Goal: Information Seeking & Learning: Learn about a topic

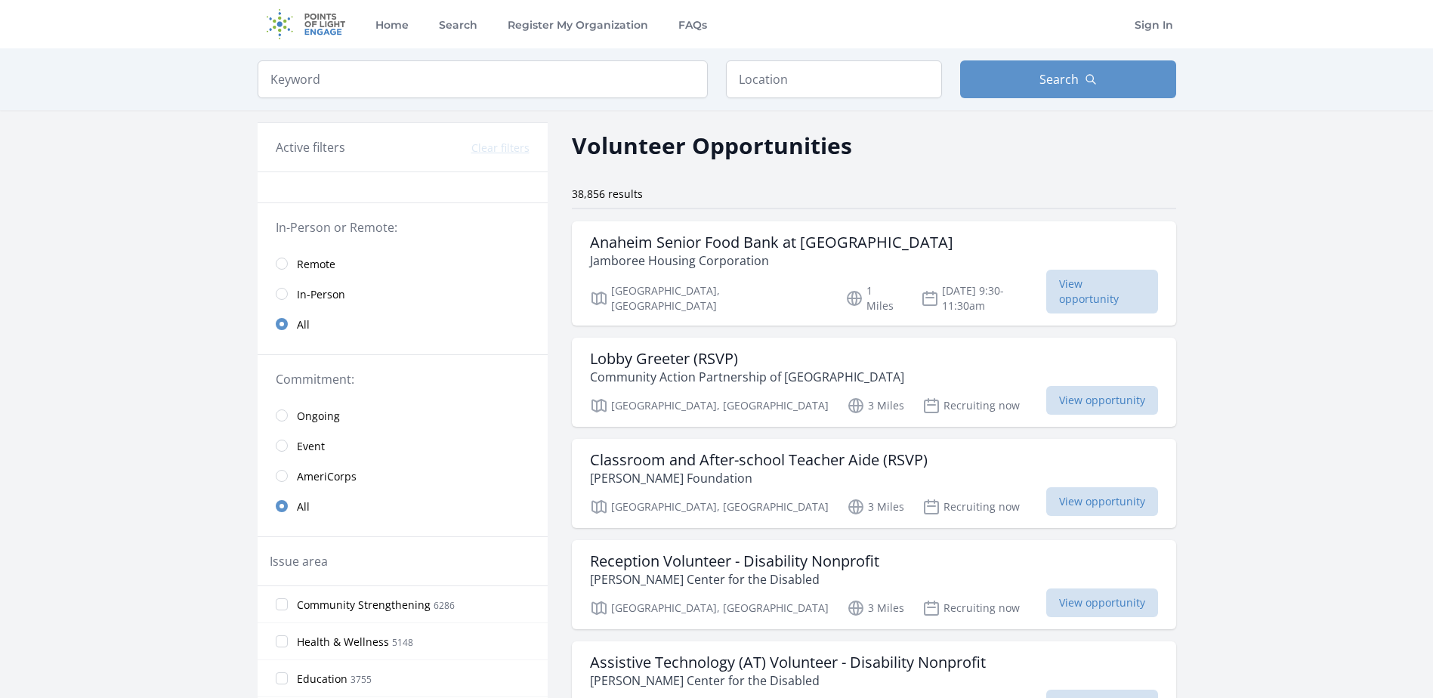
click at [284, 301] on link "In-Person" at bounding box center [403, 294] width 290 height 30
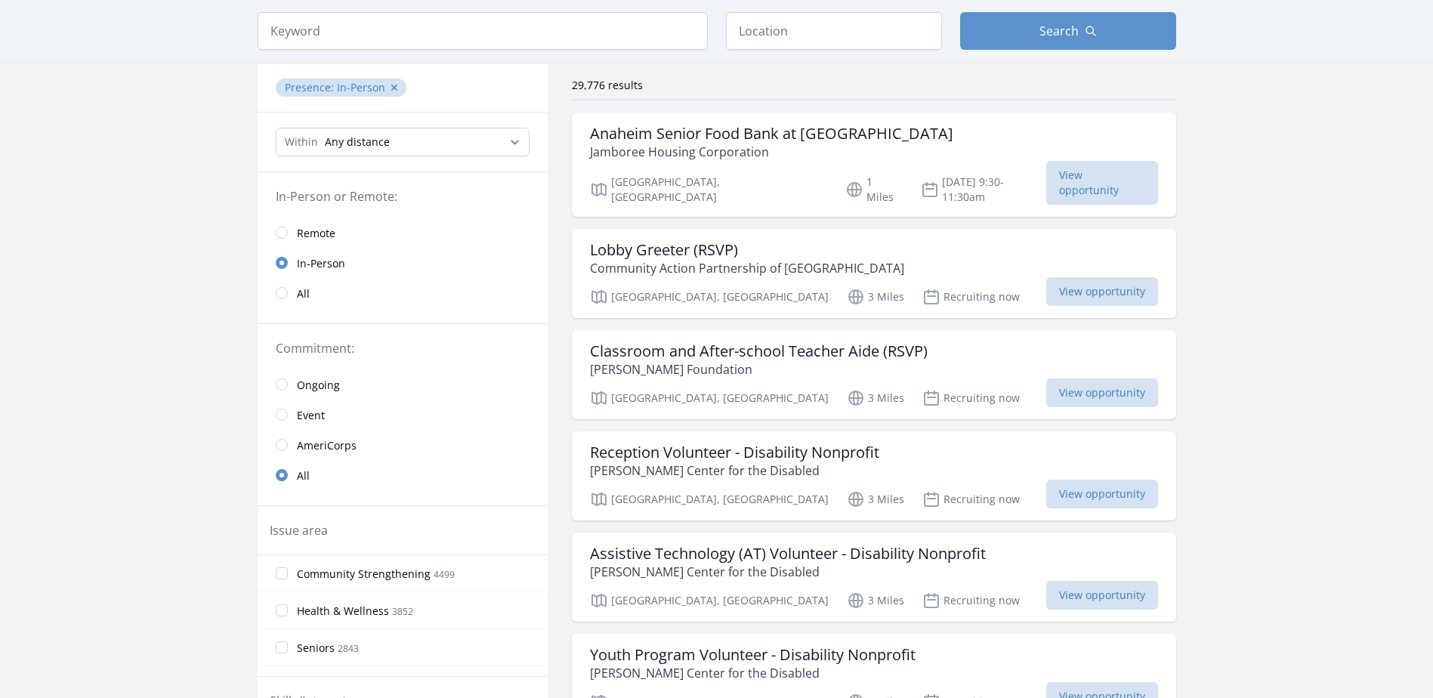
scroll to position [151, 0]
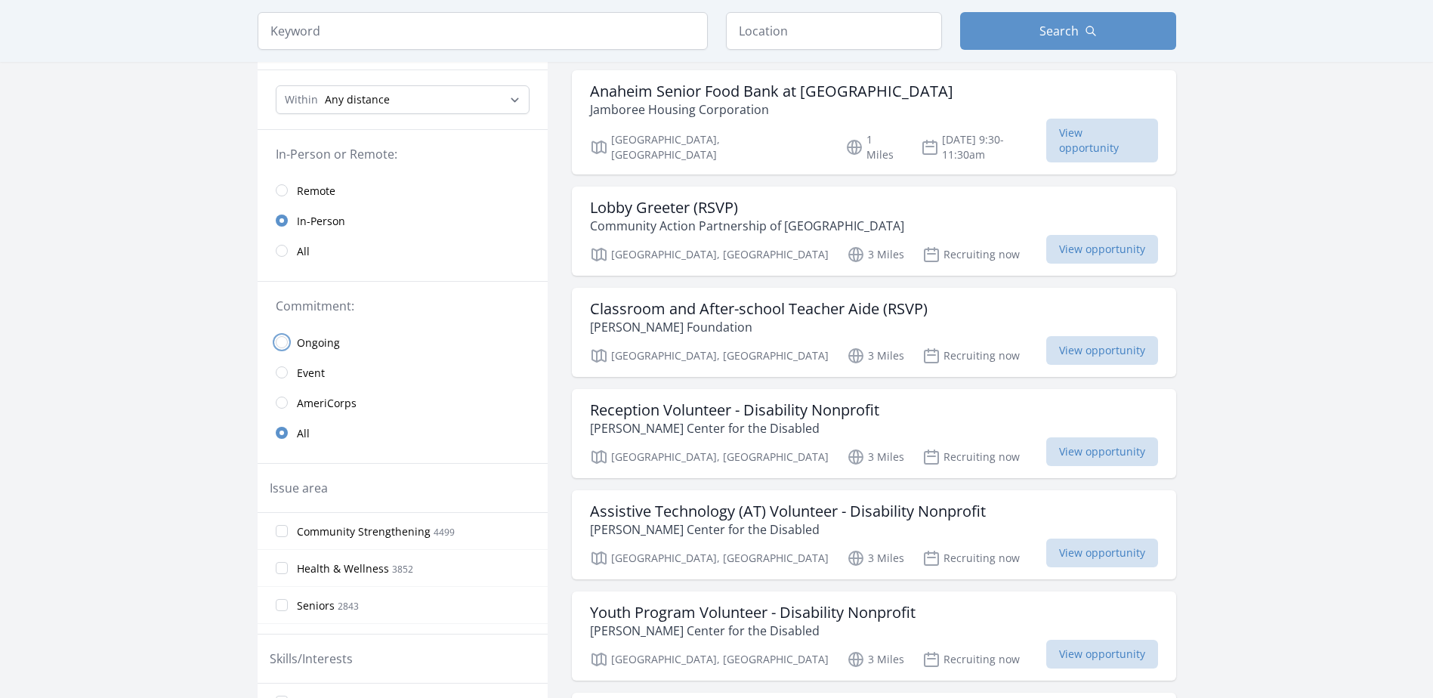
click at [286, 343] on input "radio" at bounding box center [282, 342] width 12 height 12
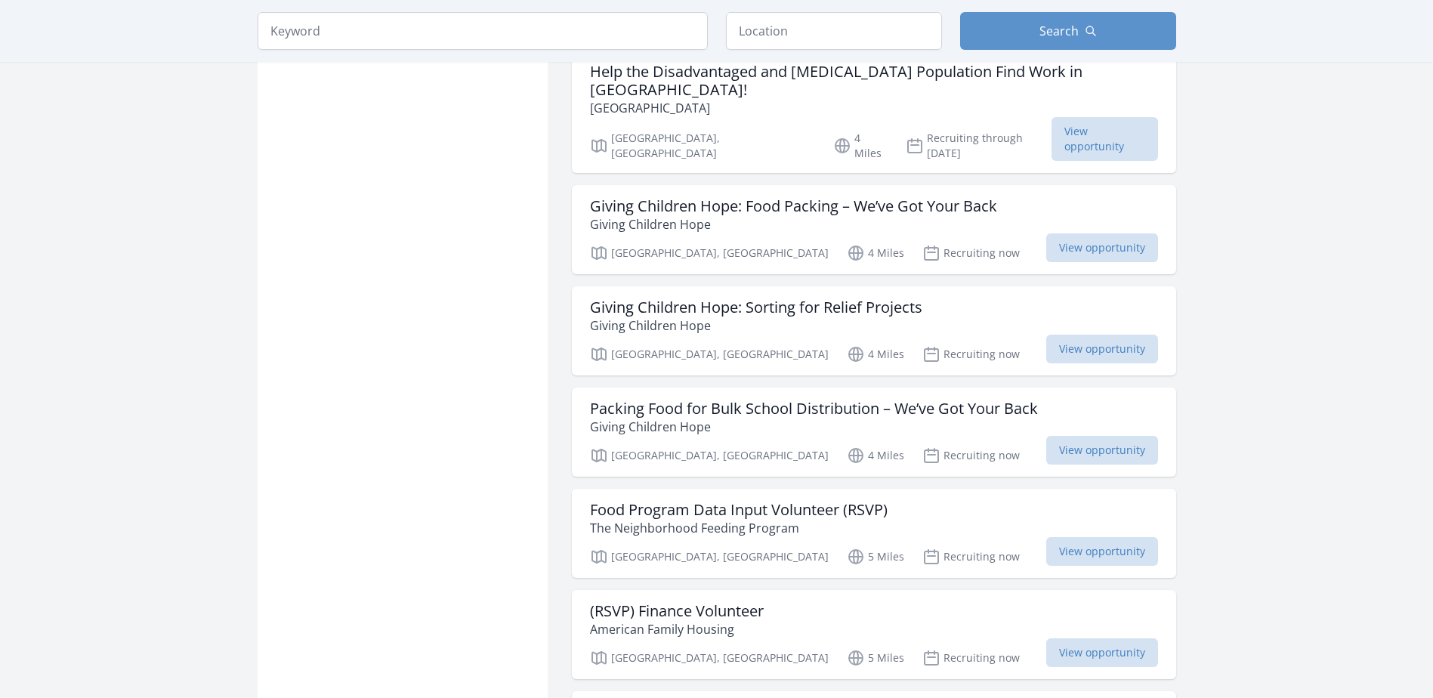
scroll to position [1359, 0]
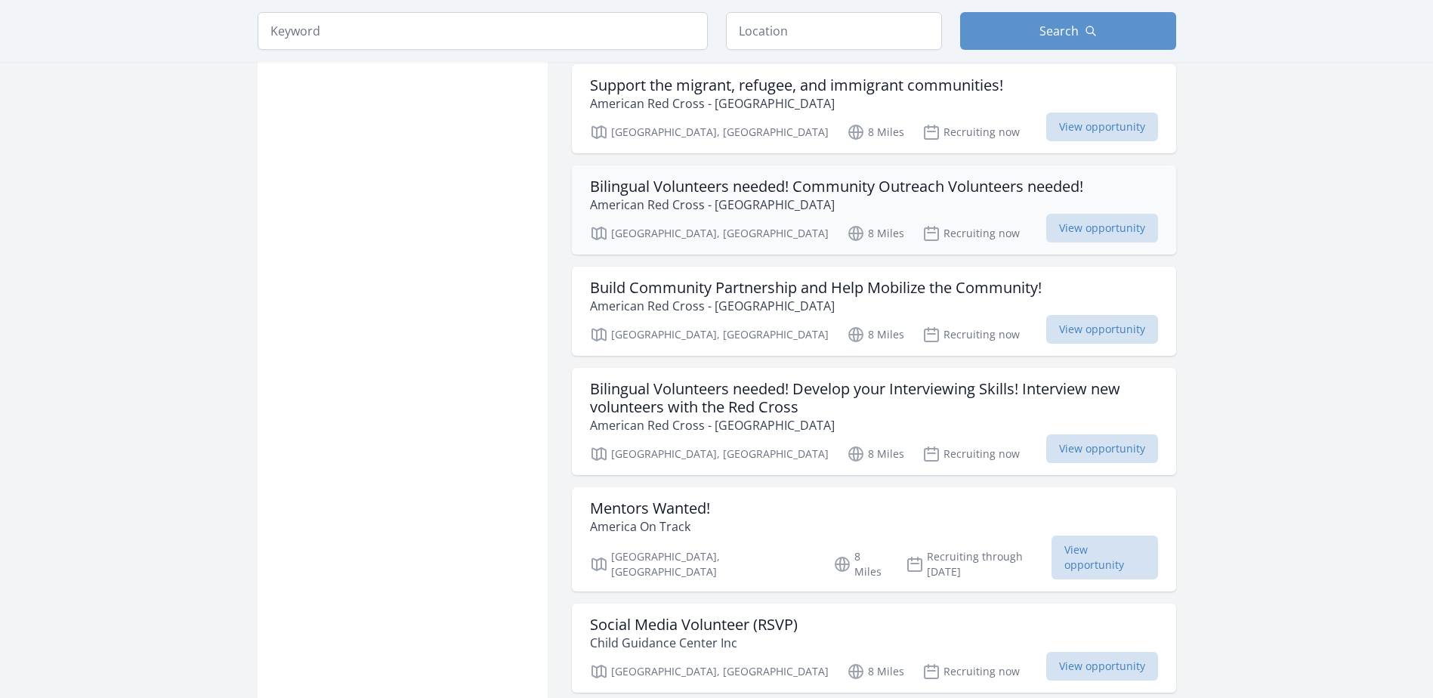
scroll to position [3549, 0]
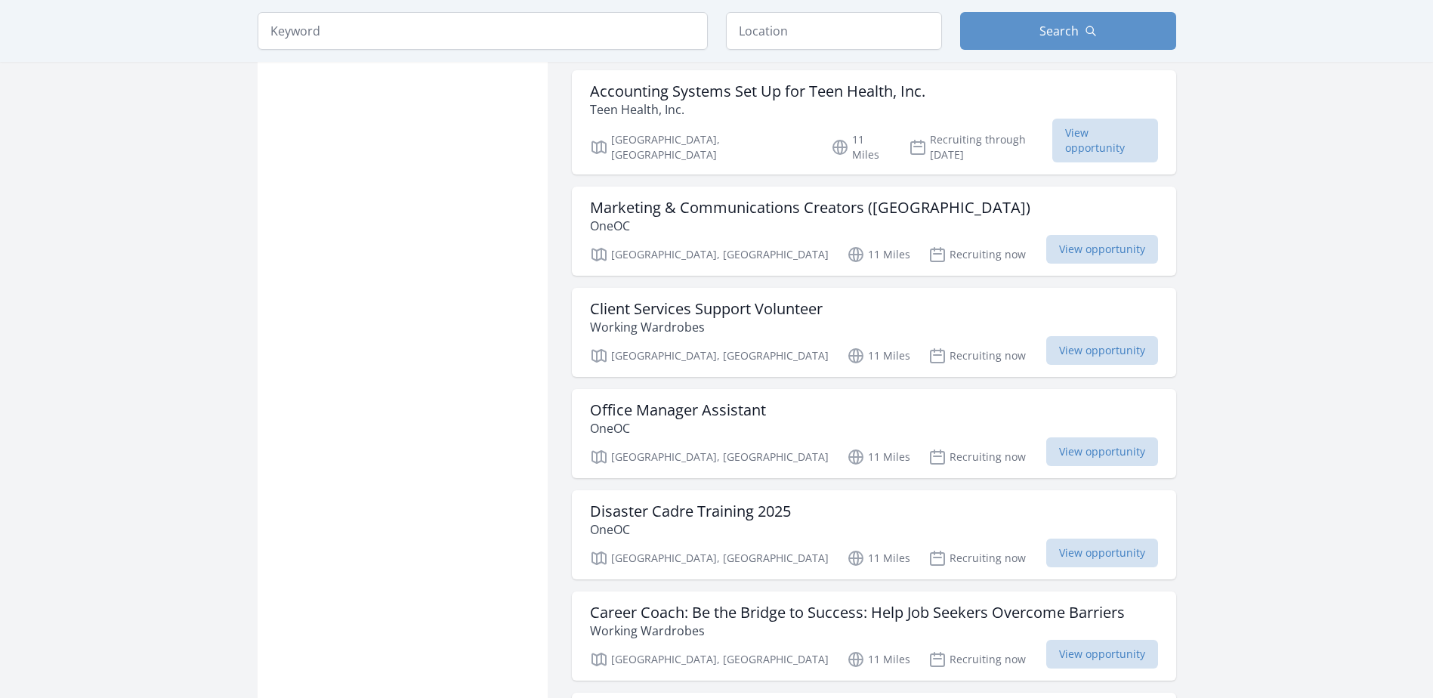
scroll to position [5513, 0]
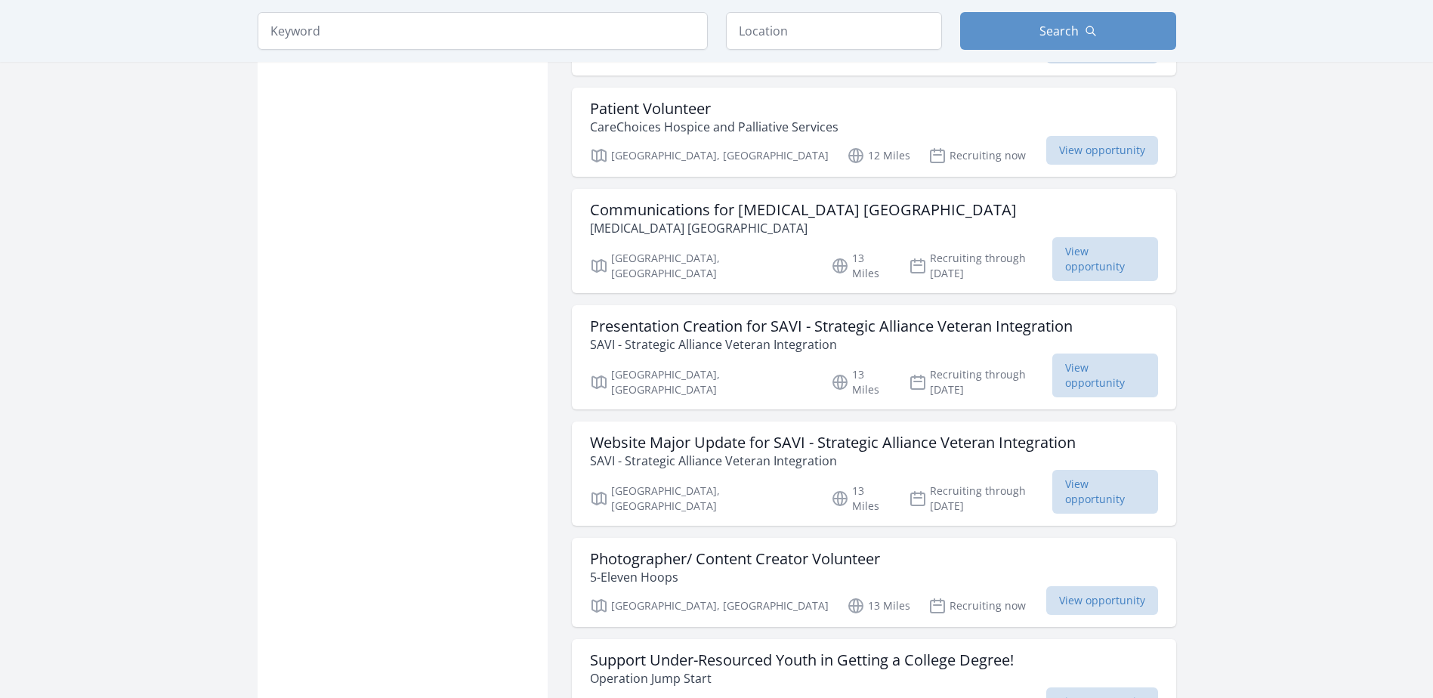
scroll to position [7703, 0]
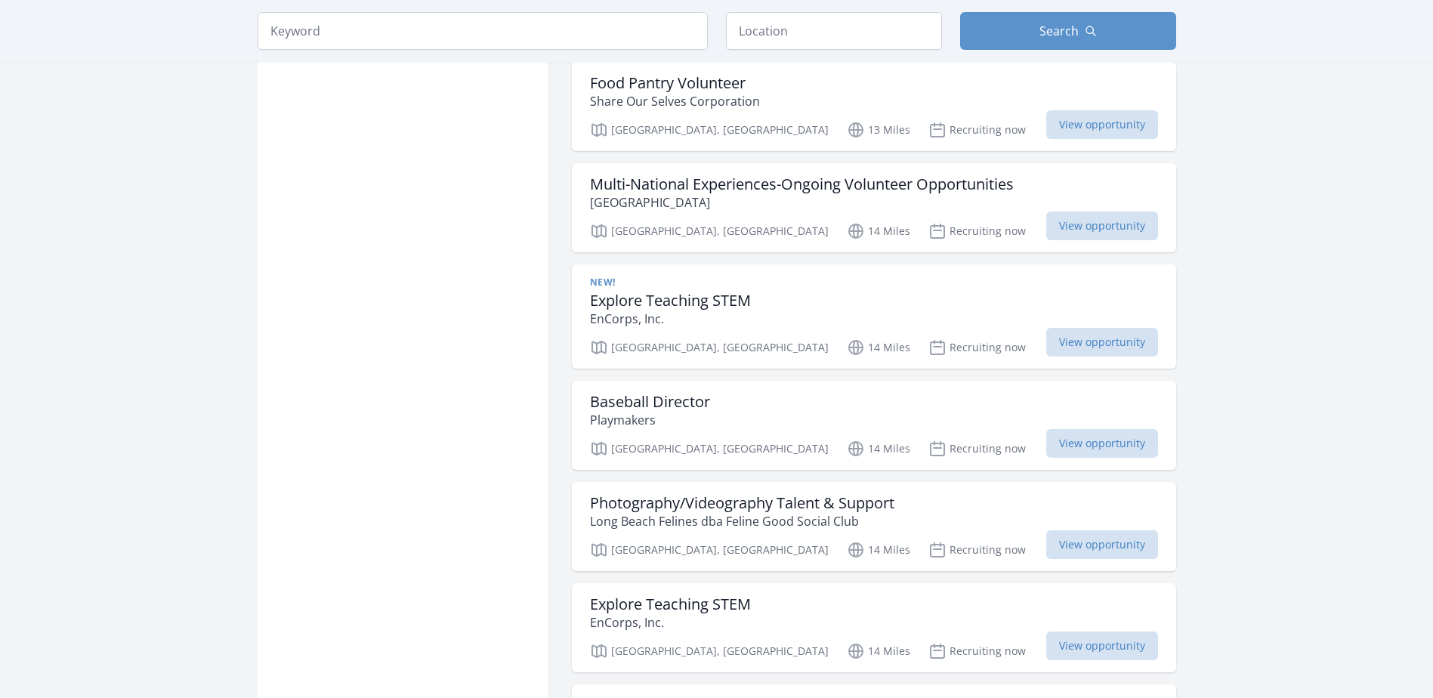
scroll to position [9440, 0]
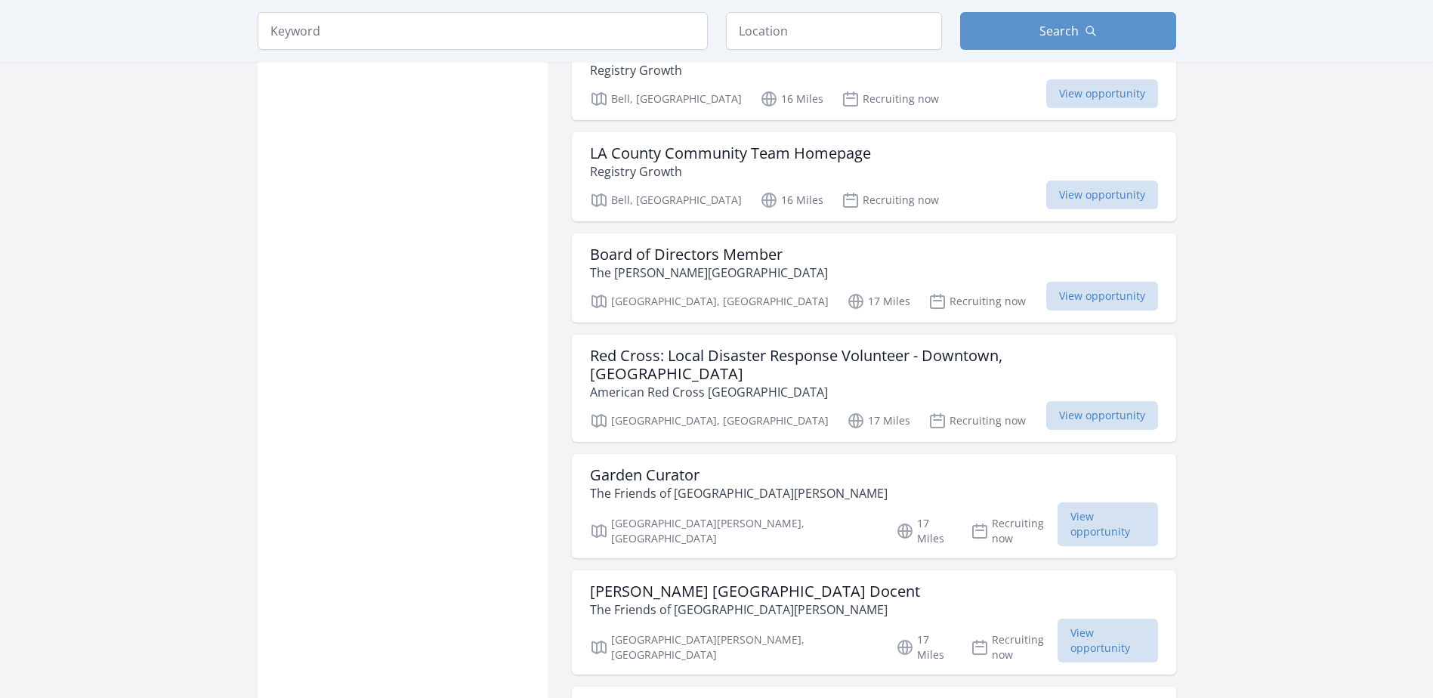
scroll to position [11856, 0]
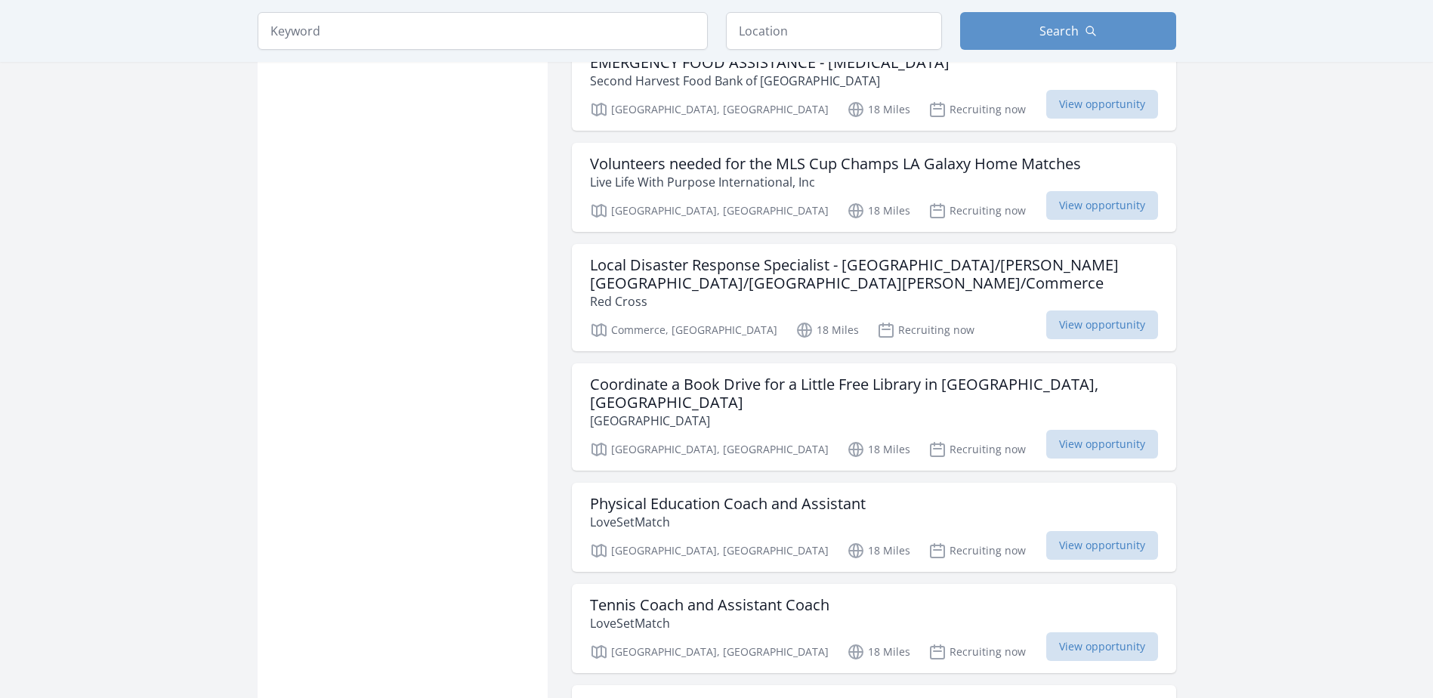
scroll to position [13820, 0]
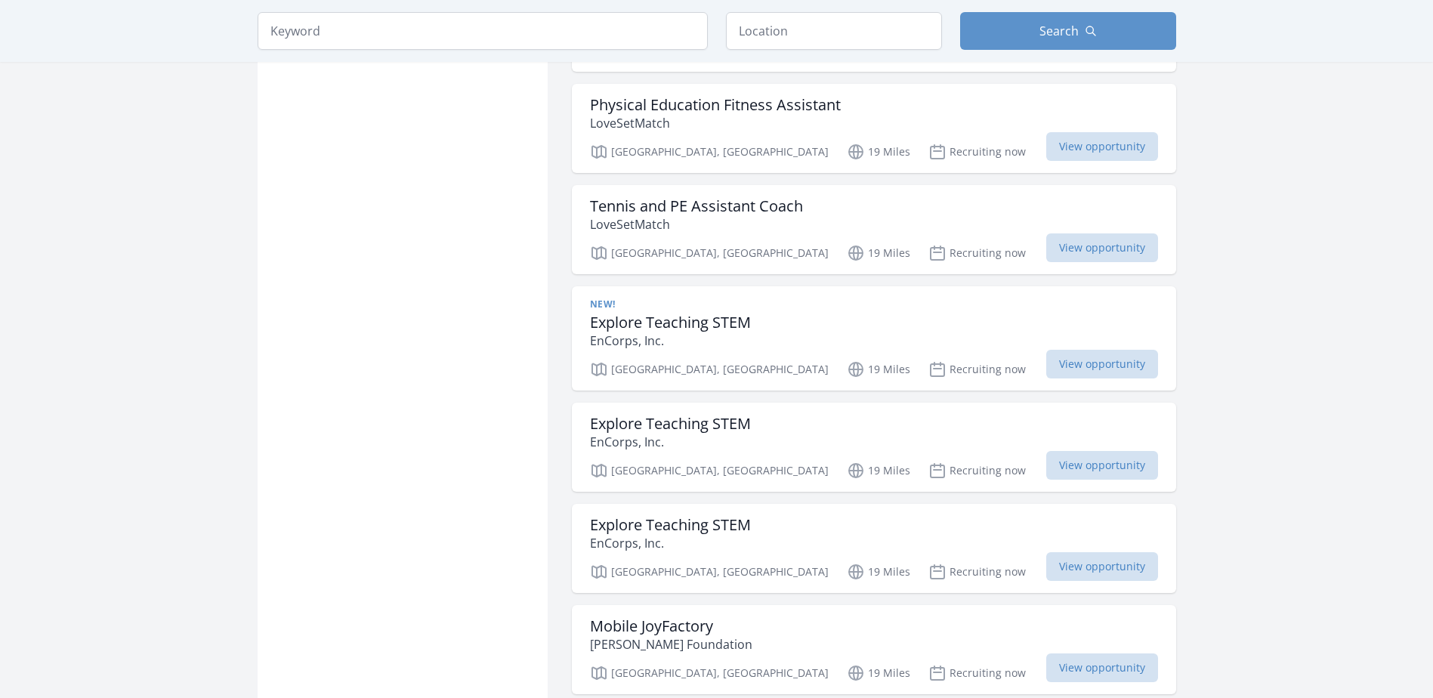
scroll to position [15783, 0]
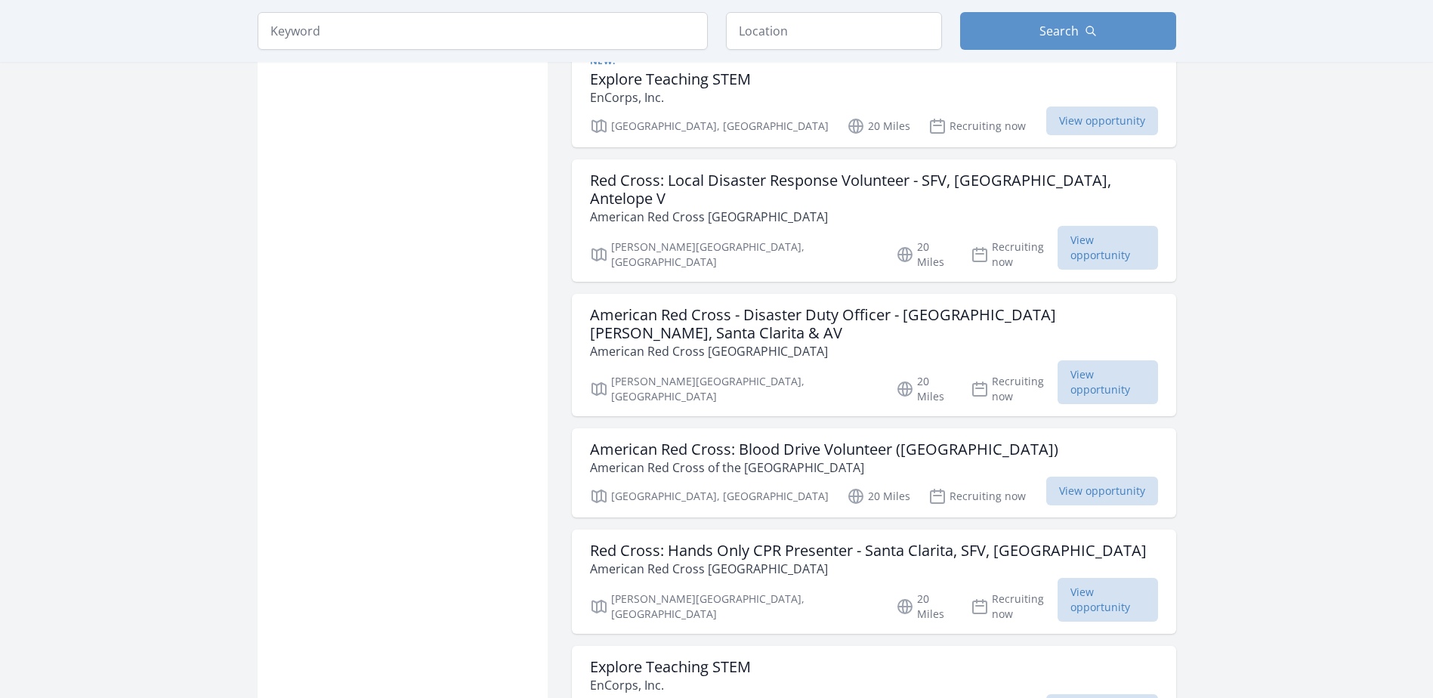
scroll to position [17294, 0]
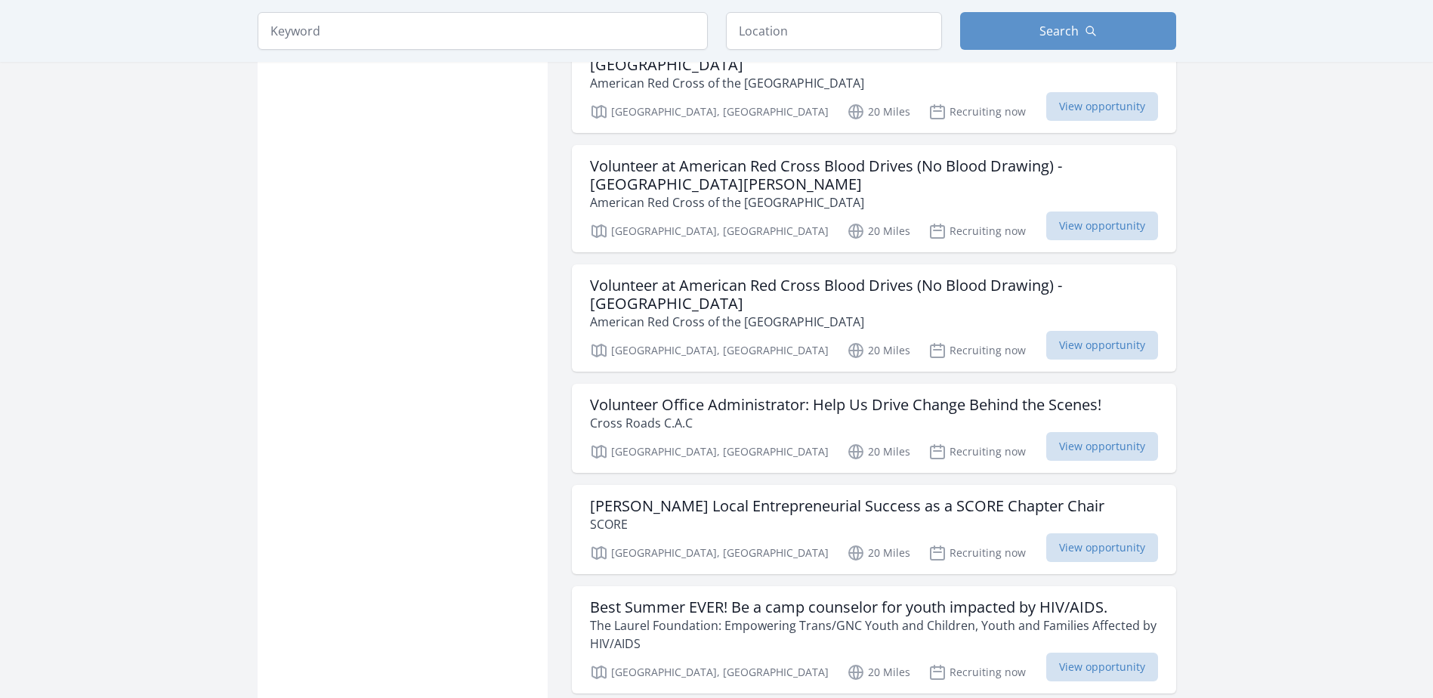
scroll to position [19861, 0]
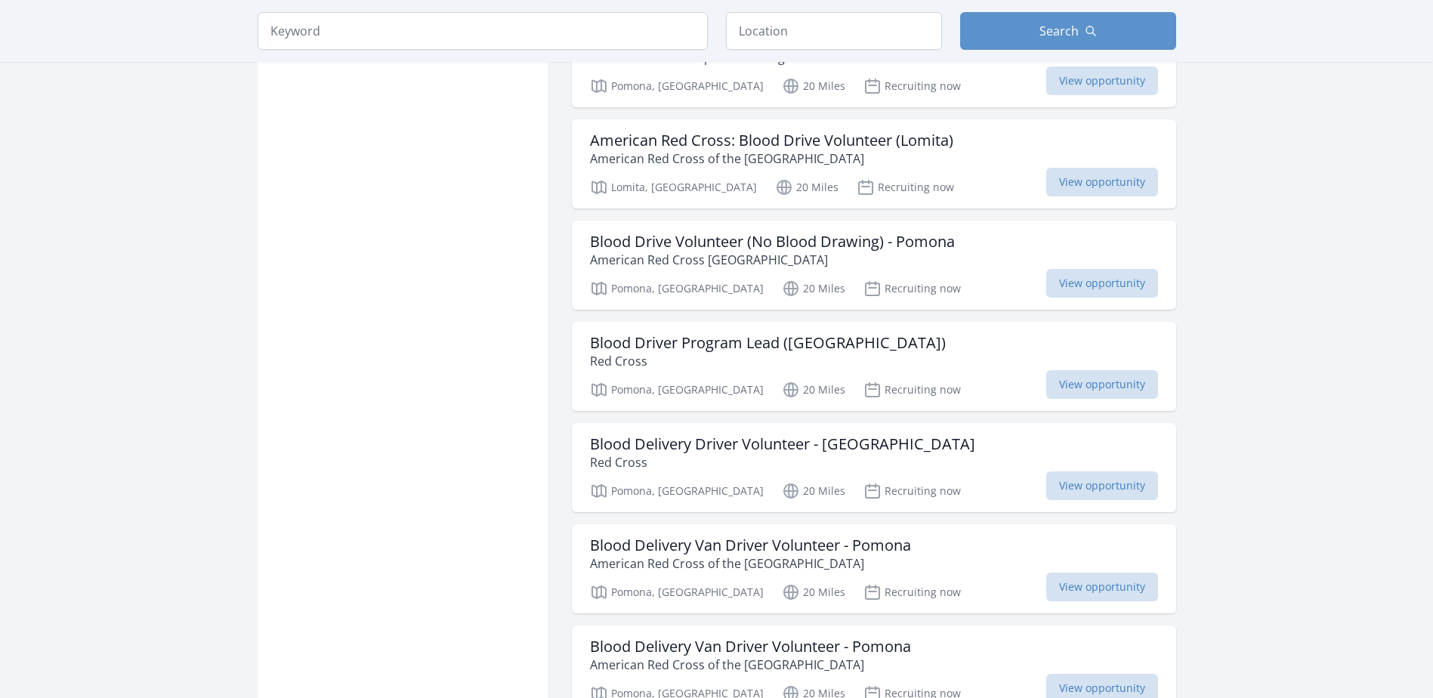
scroll to position [21296, 0]
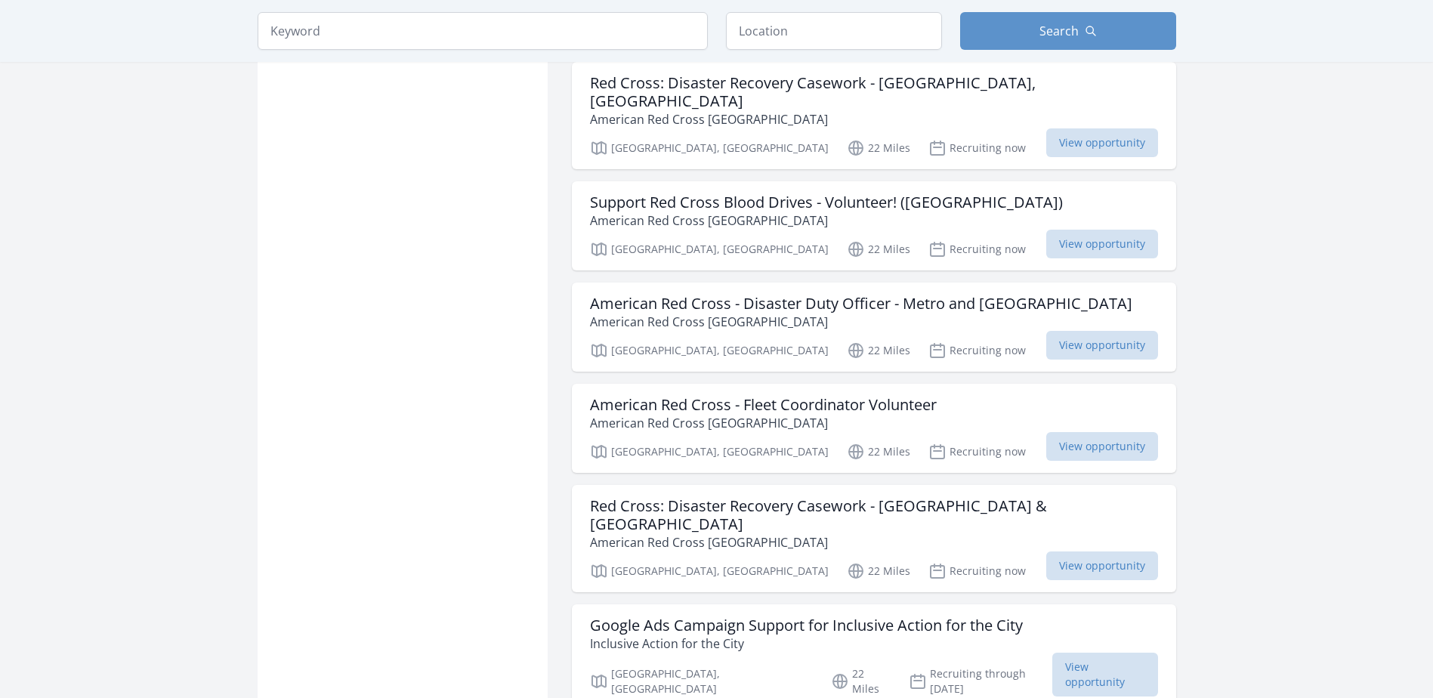
scroll to position [24166, 0]
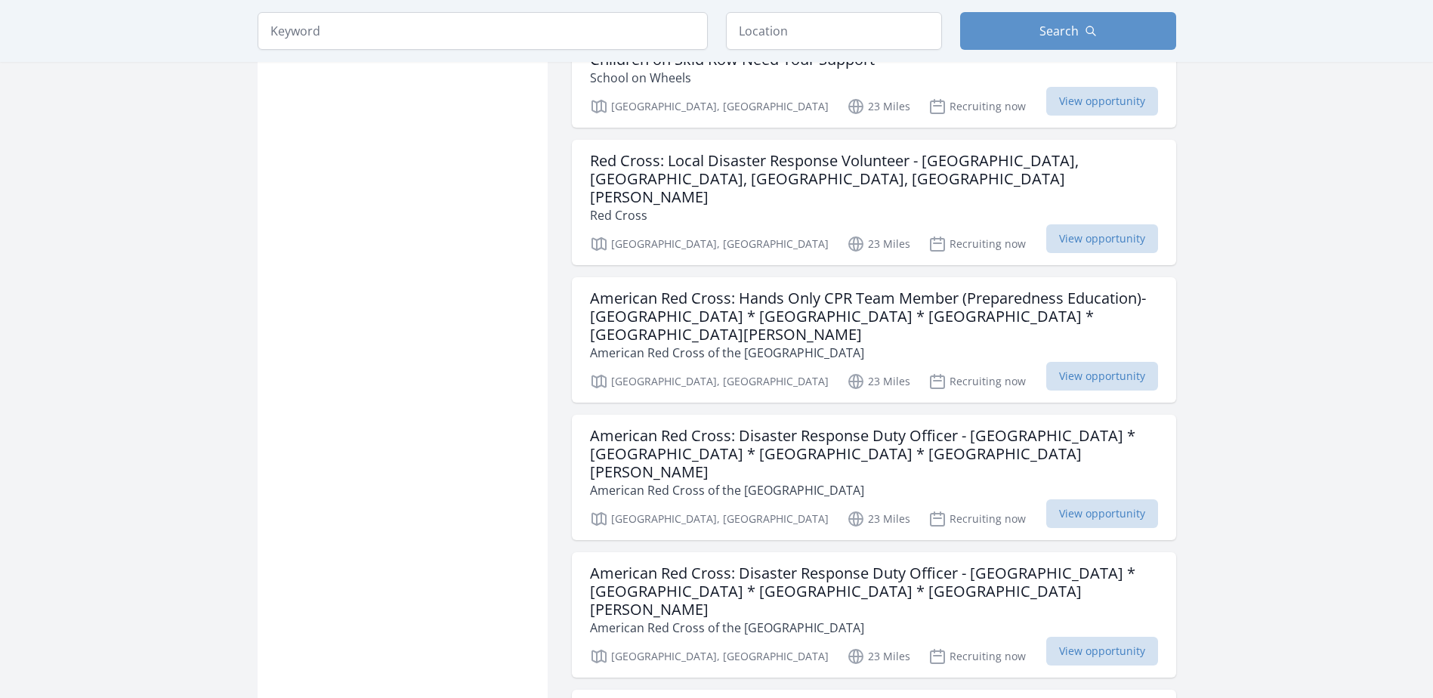
scroll to position [26054, 0]
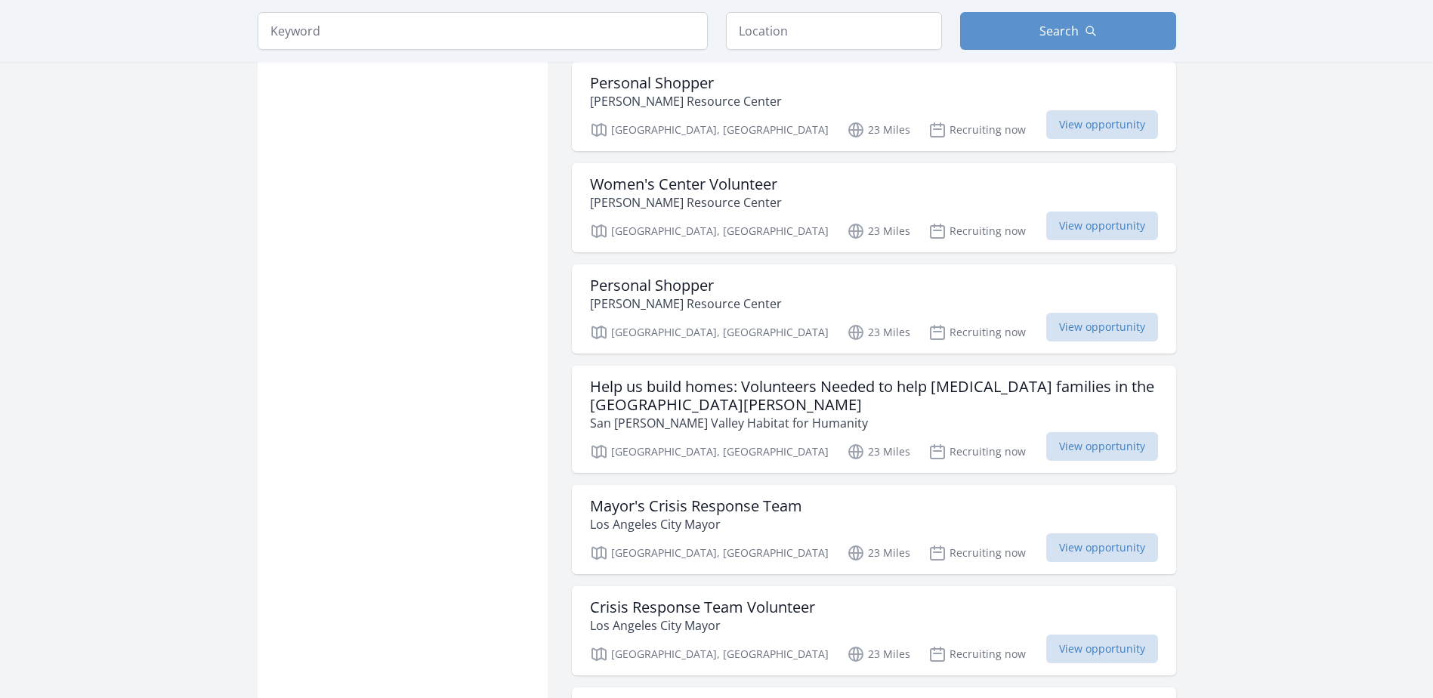
scroll to position [28093, 0]
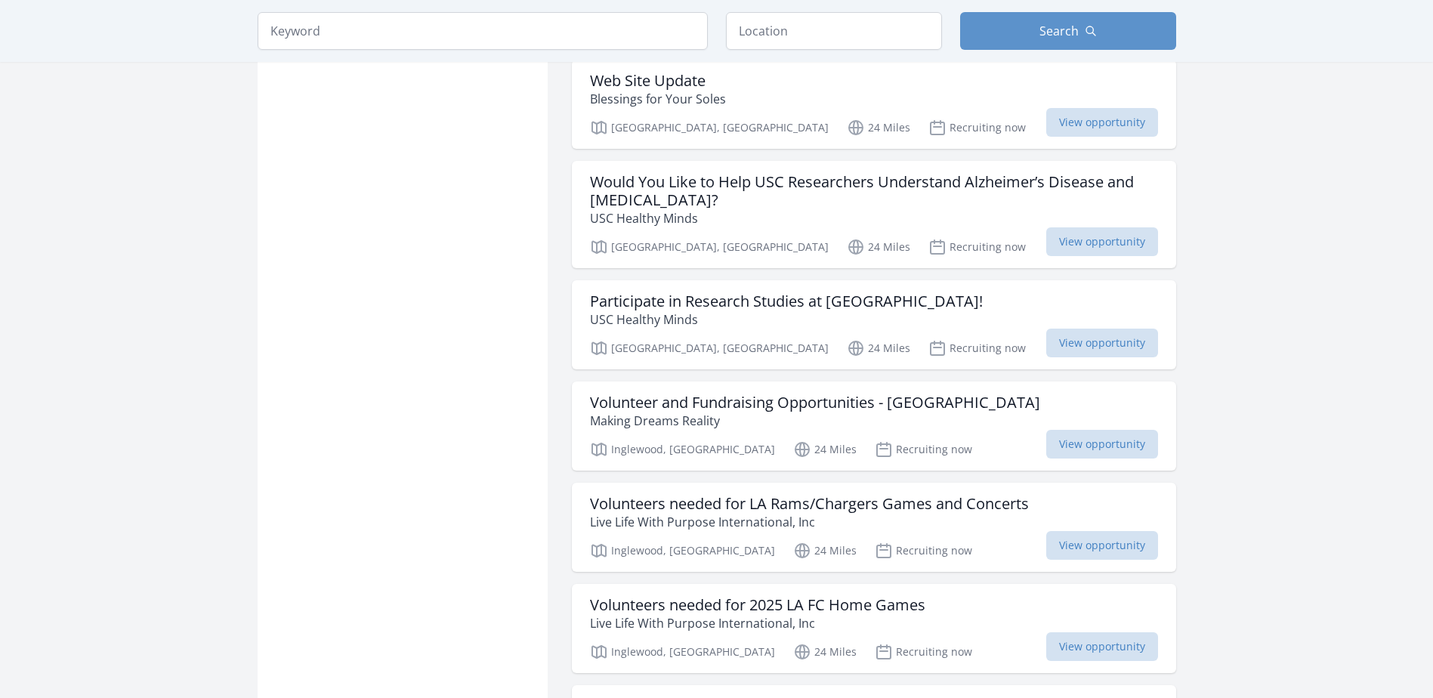
scroll to position [29603, 0]
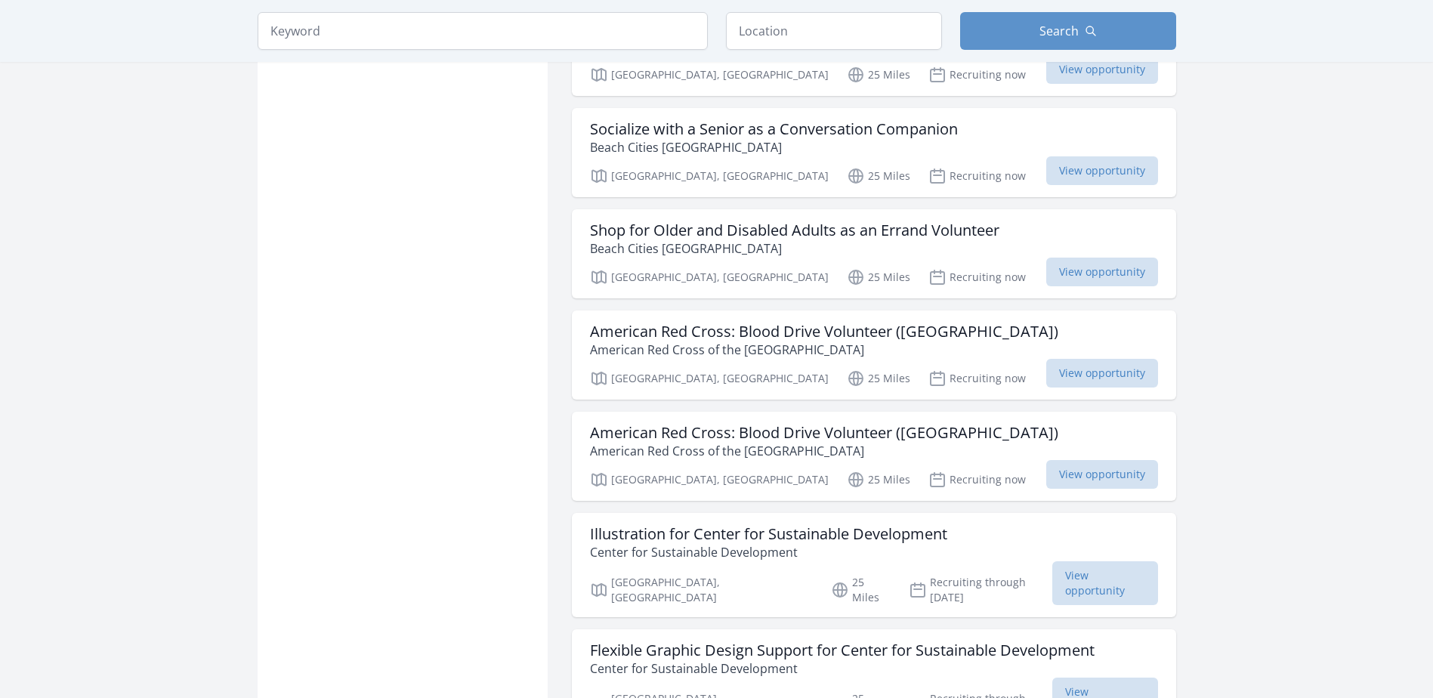
scroll to position [31265, 0]
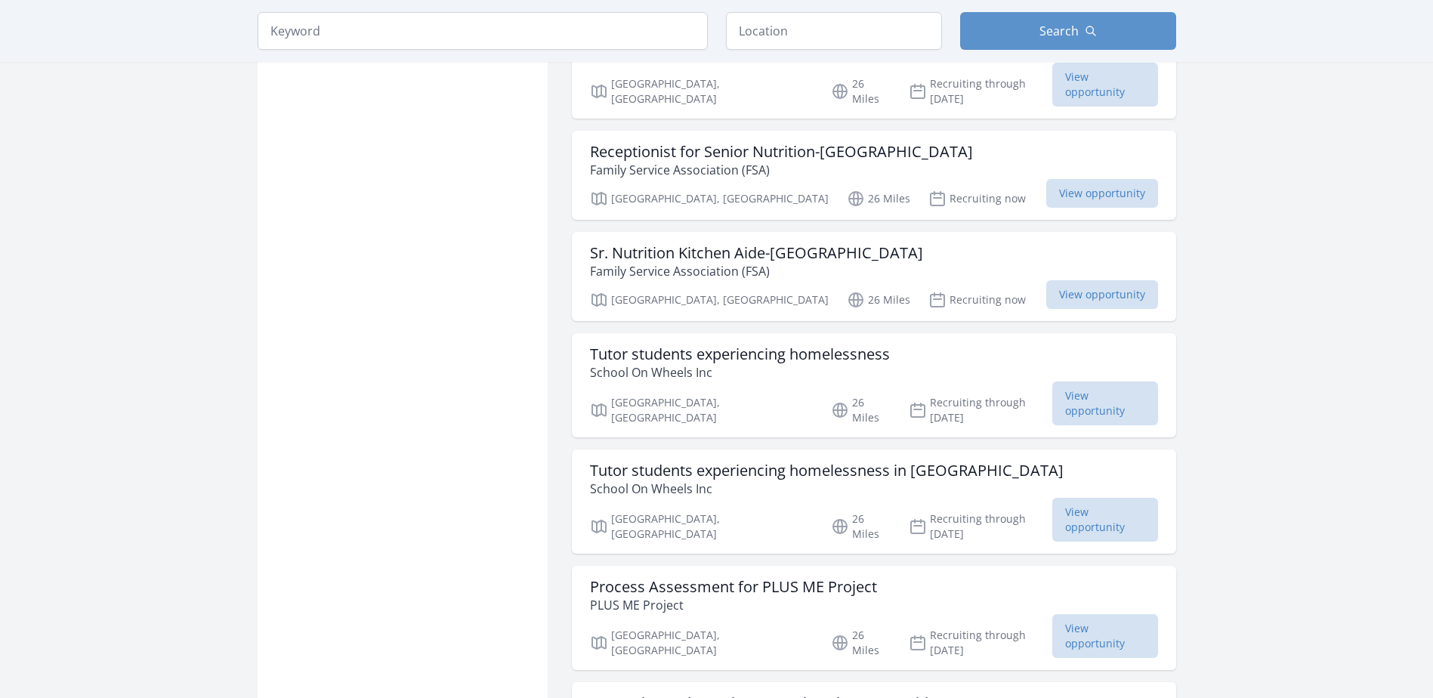
scroll to position [34361, 0]
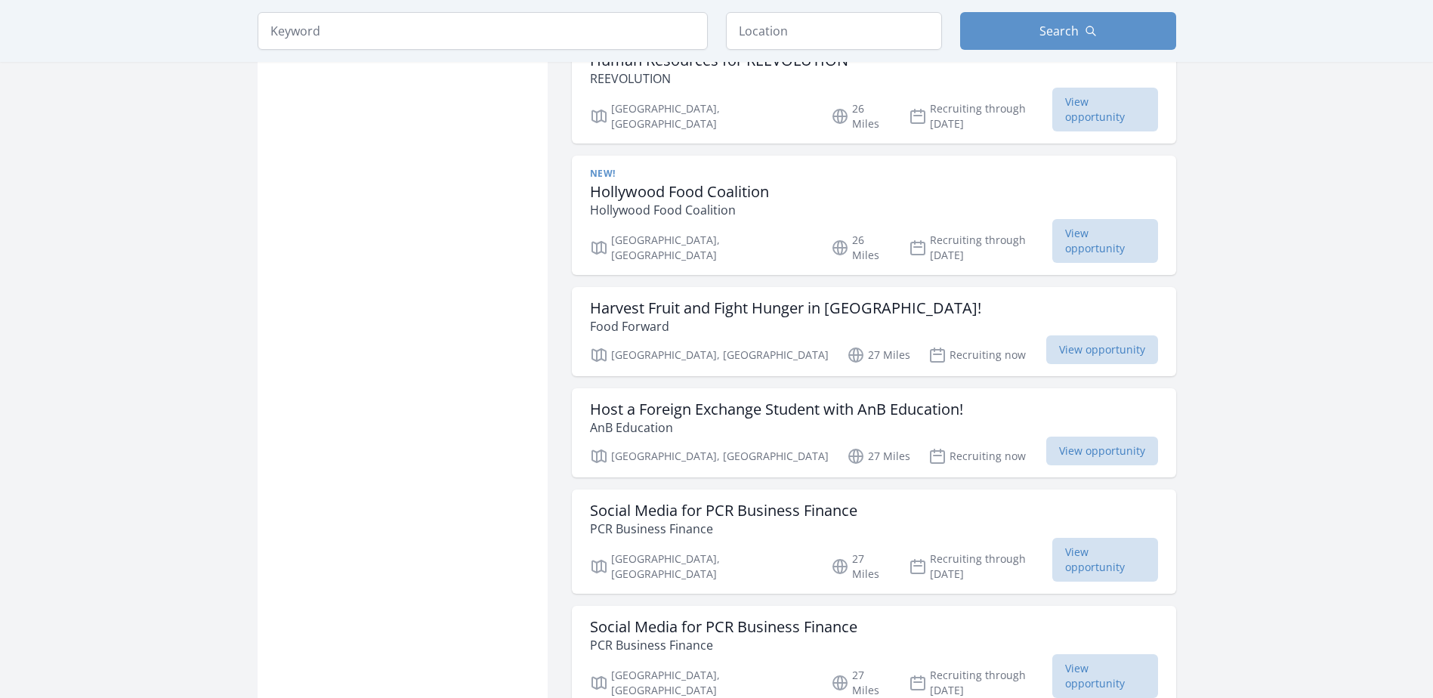
scroll to position [35871, 0]
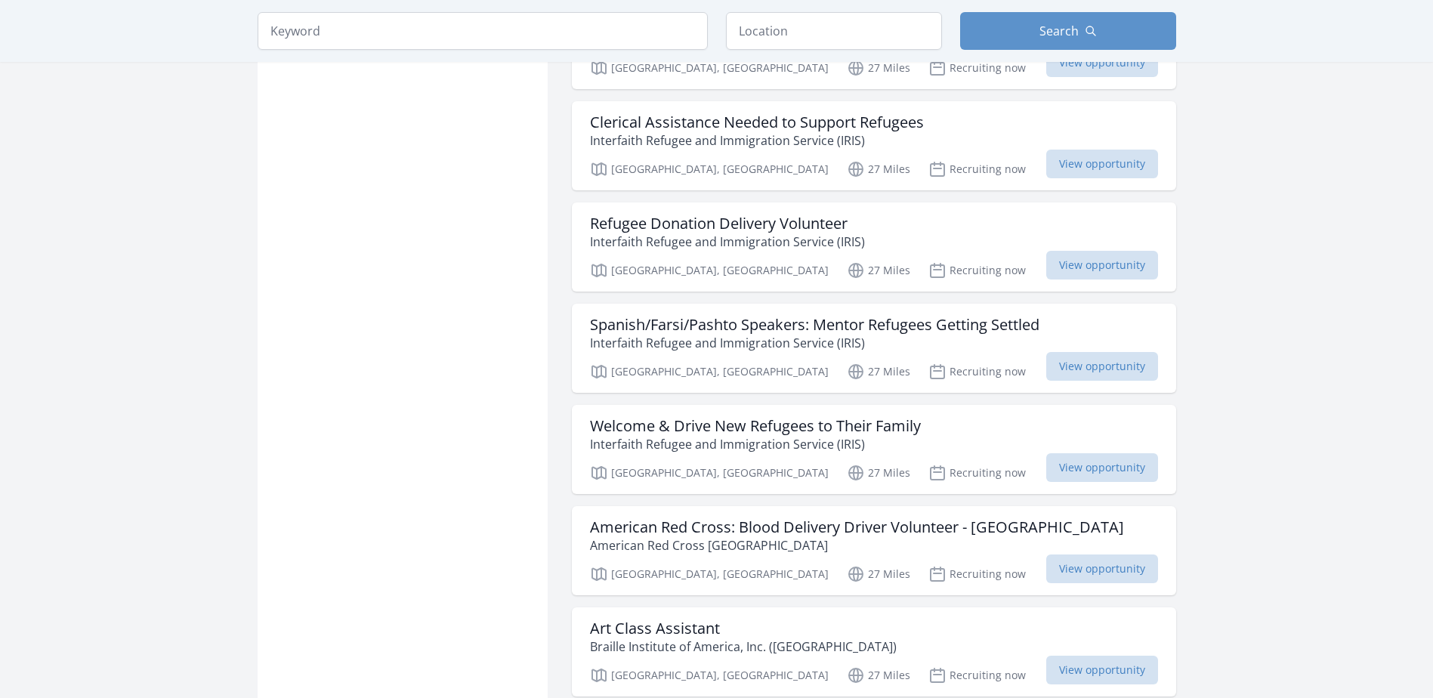
scroll to position [37986, 0]
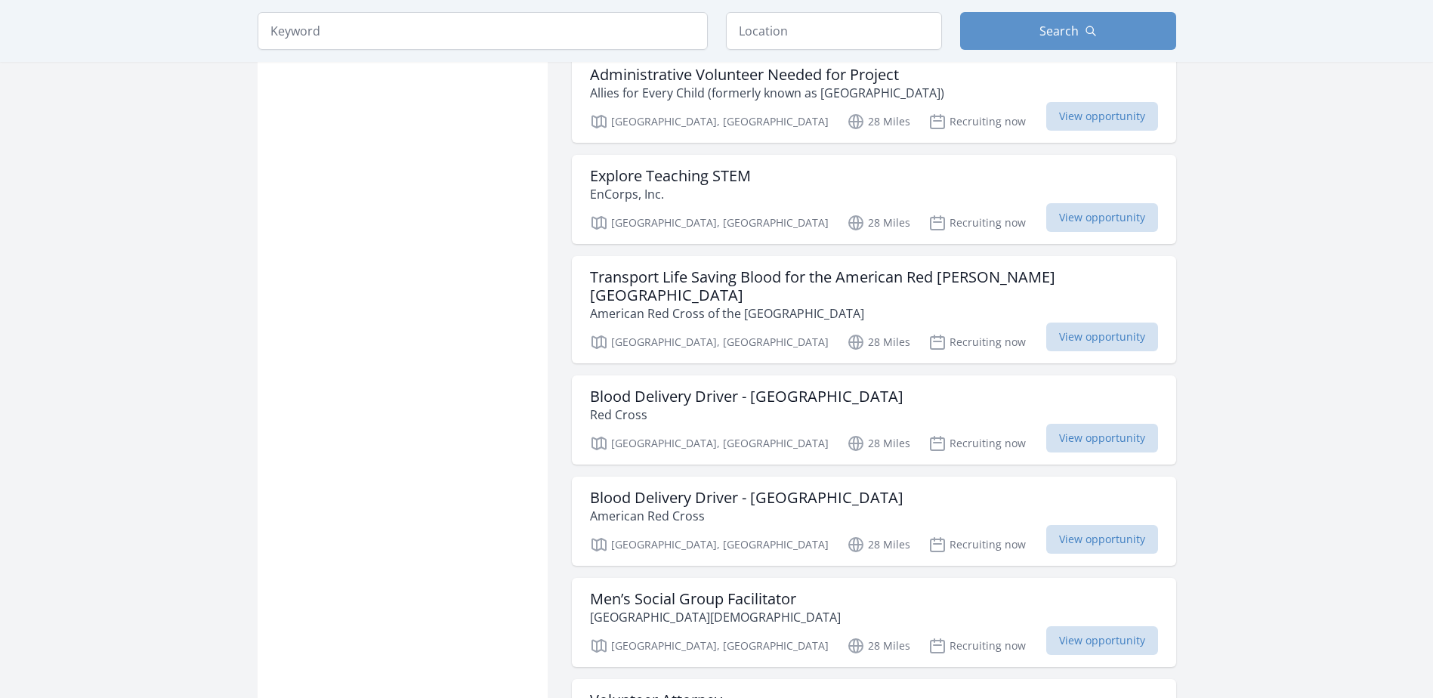
scroll to position [42413, 0]
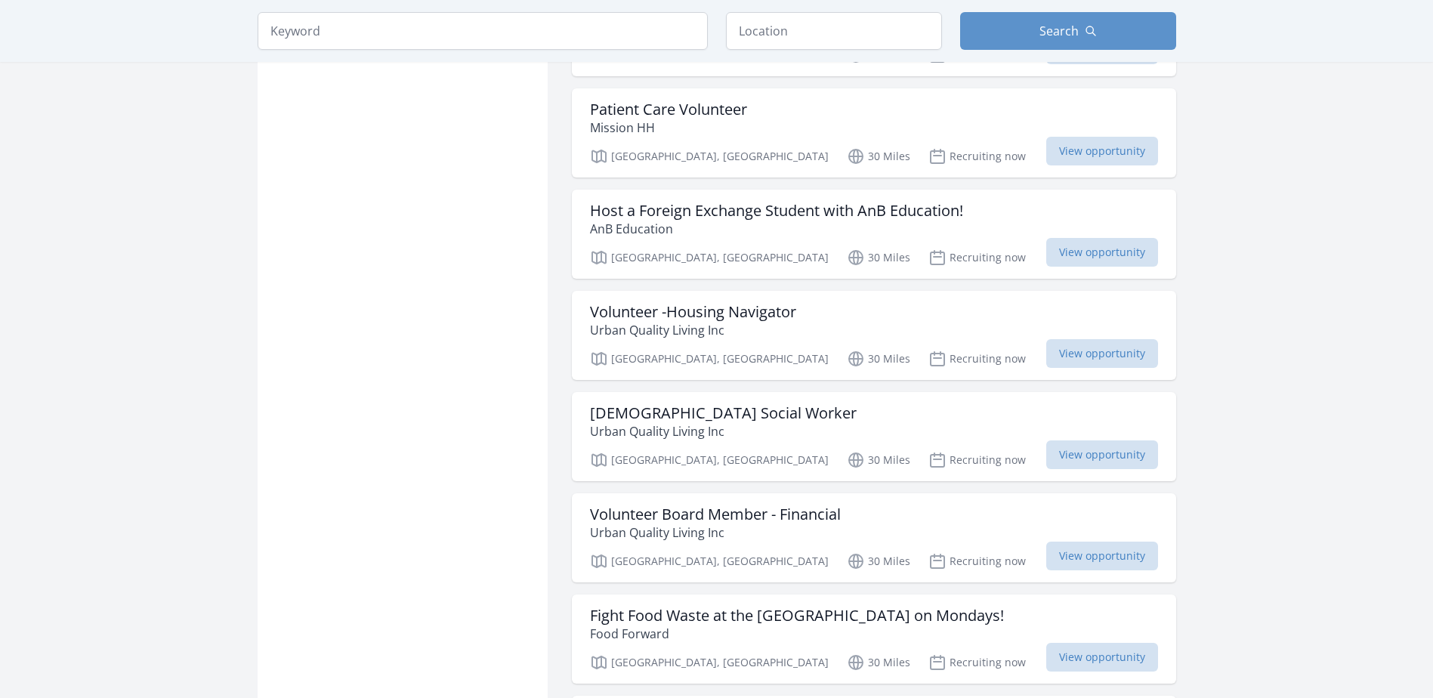
scroll to position [44678, 0]
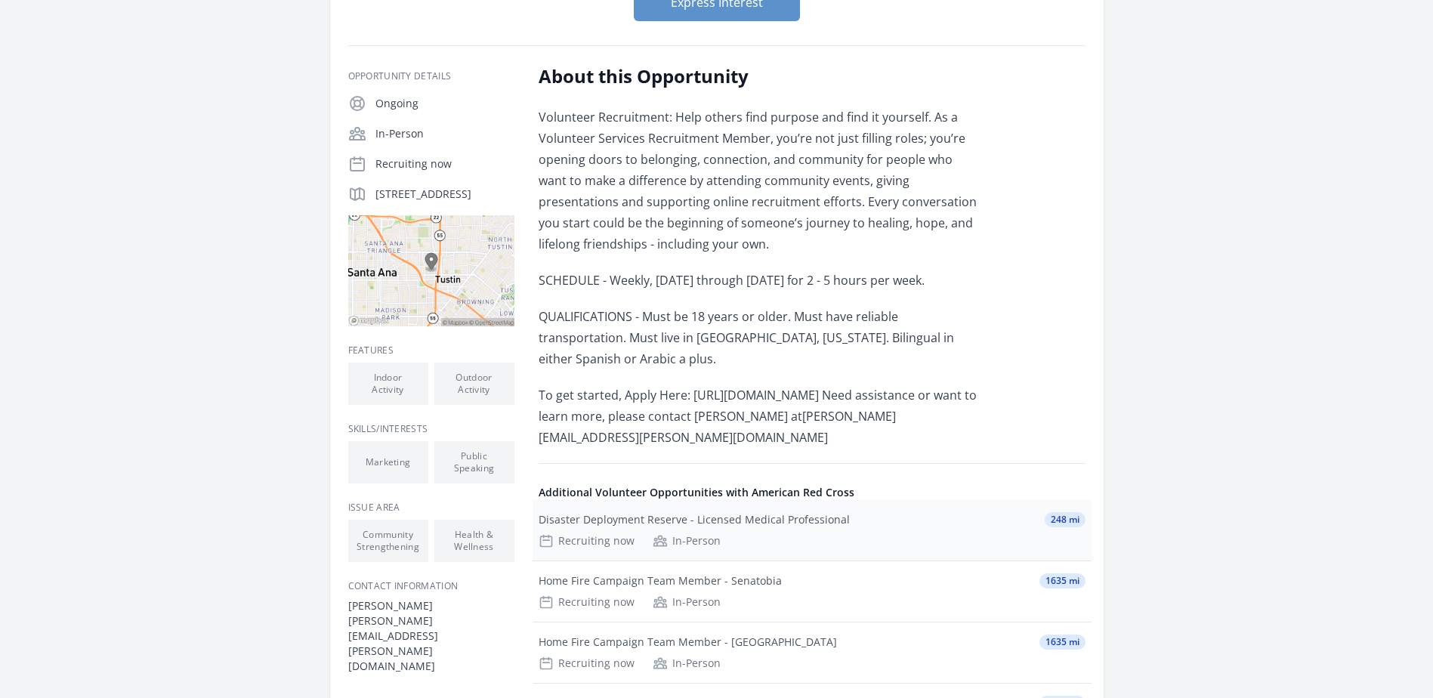
scroll to position [227, 0]
